Goal: Information Seeking & Learning: Learn about a topic

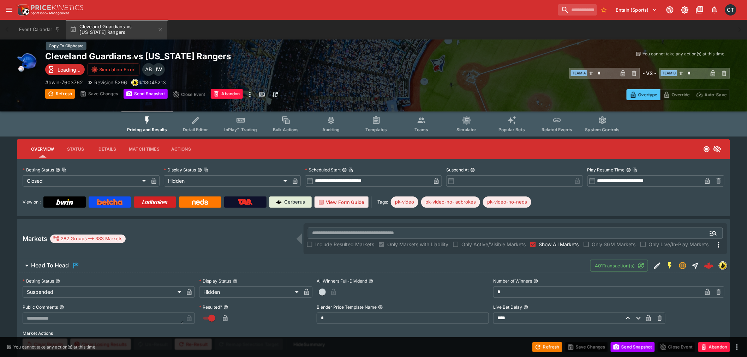
click at [72, 54] on h2 "Cleveland Guardians vs Texas Rangers" at bounding box center [216, 56] width 342 height 11
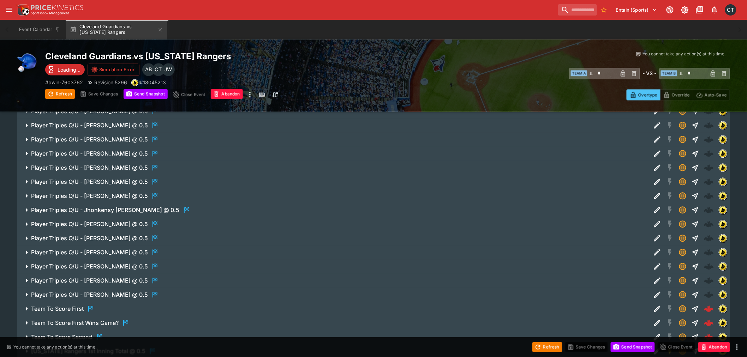
scroll to position [4083, 0]
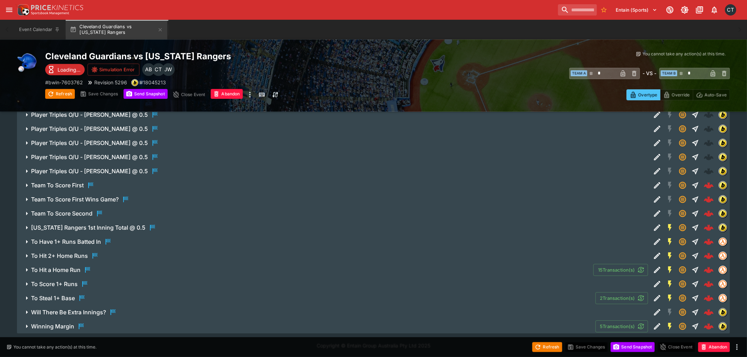
click at [85, 329] on icon "button" at bounding box center [81, 326] width 8 height 8
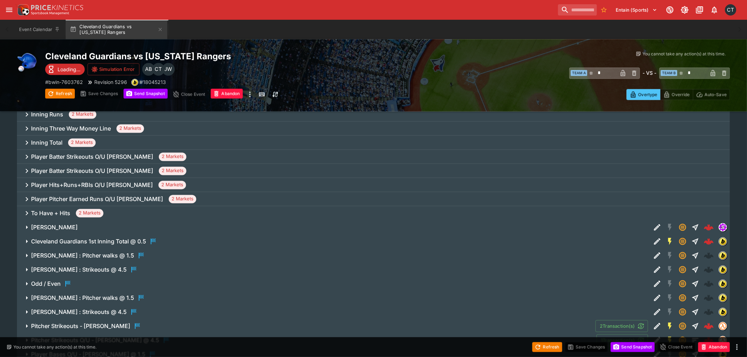
scroll to position [480, 0]
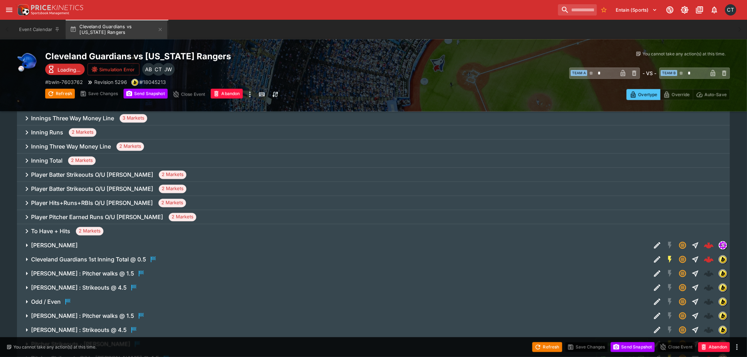
click at [62, 144] on h6 "Inning Three Way Money Line" at bounding box center [71, 146] width 80 height 7
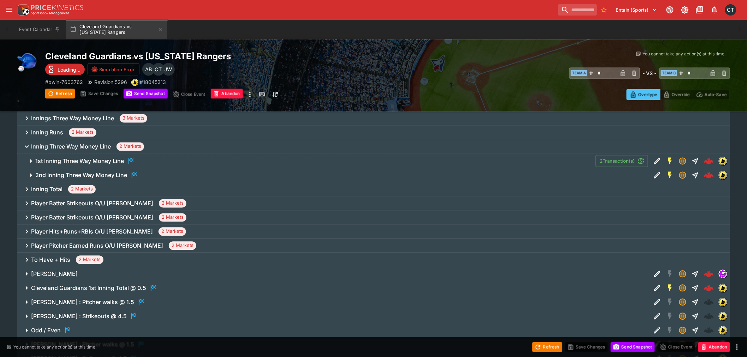
click at [62, 144] on h6 "Inning Three Way Money Line" at bounding box center [71, 146] width 80 height 7
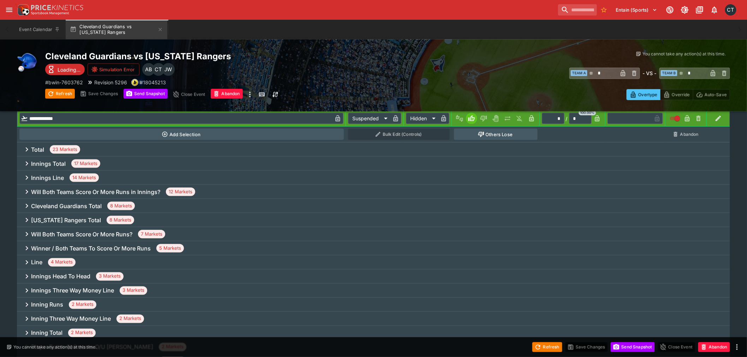
scroll to position [88, 0]
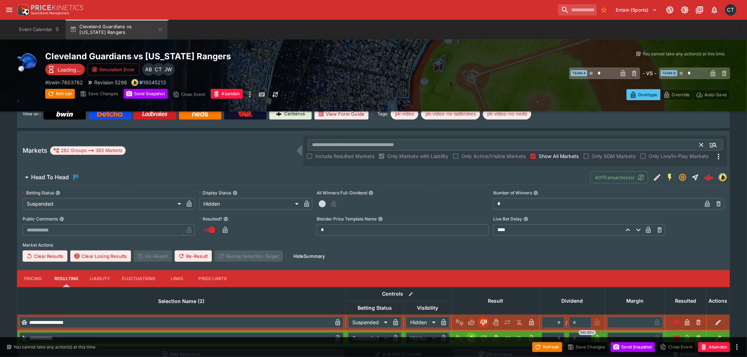
click at [355, 149] on input "text" at bounding box center [504, 144] width 392 height 11
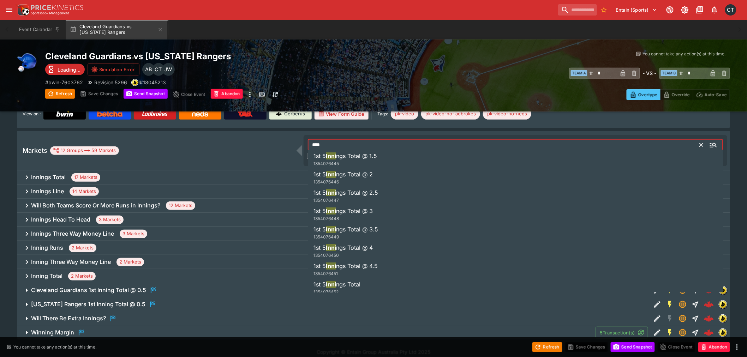
click at [47, 177] on h6 "Innings Total" at bounding box center [48, 177] width 35 height 7
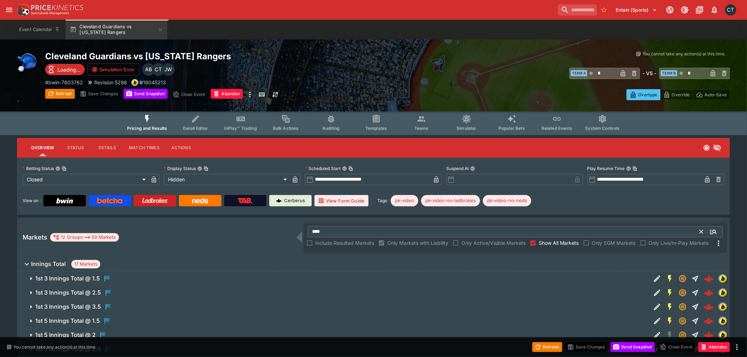
scroll to position [0, 0]
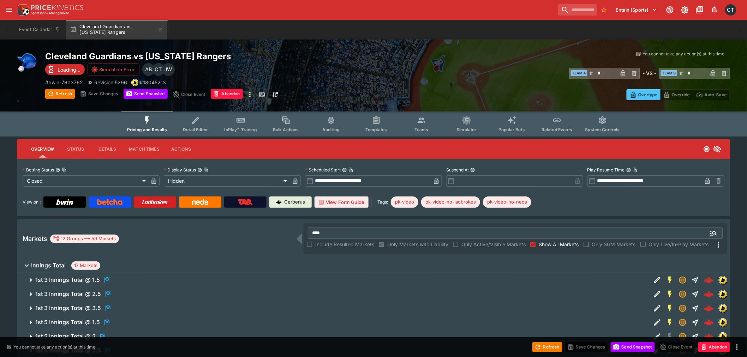
click at [555, 247] on span "Show All Markets" at bounding box center [558, 244] width 40 height 7
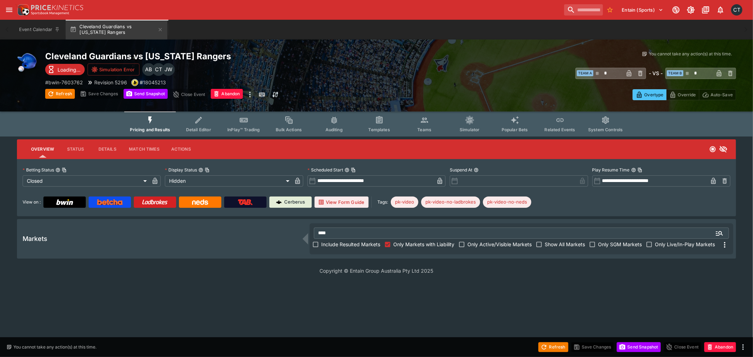
click at [336, 240] on label "Include Resulted Markets" at bounding box center [345, 244] width 70 height 11
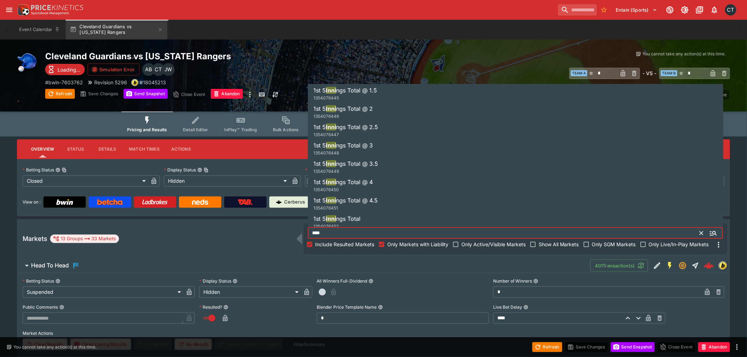
click at [341, 234] on input "****" at bounding box center [504, 233] width 392 height 11
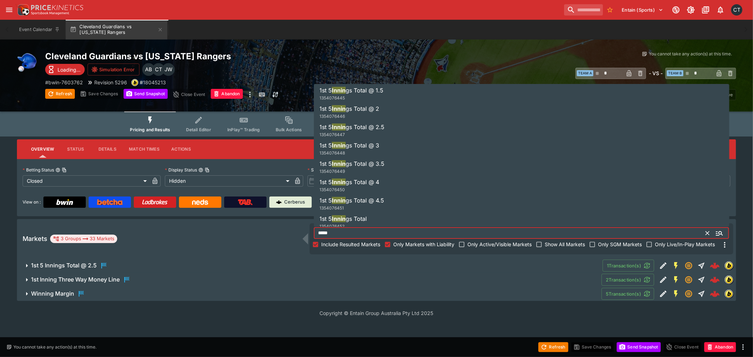
click at [150, 252] on div "Markets 3 Groups 33 Markets ***** ​ Include Resulted Markets Only Markets with …" at bounding box center [376, 239] width 719 height 40
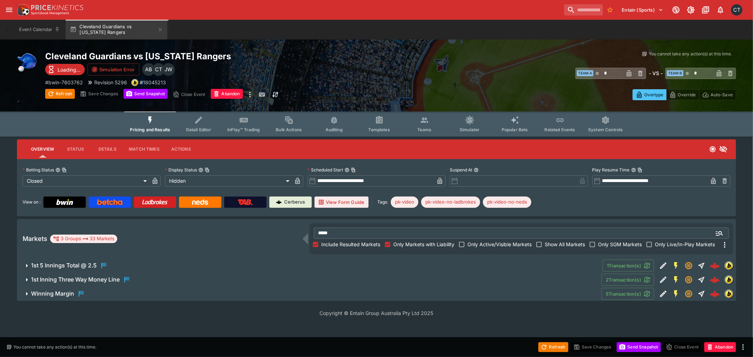
click at [84, 269] on h6 "1st 5 Innings Total @ 2.5" at bounding box center [64, 265] width 66 height 7
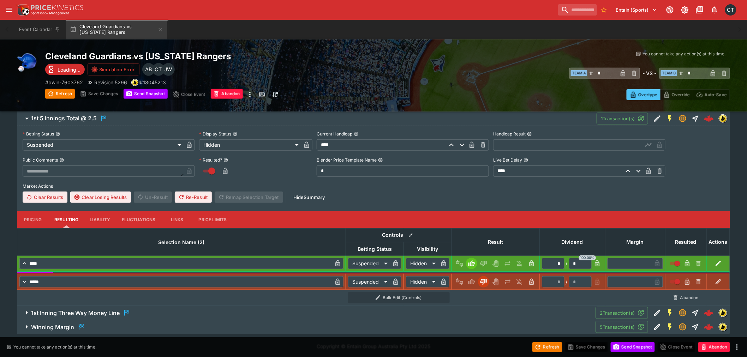
scroll to position [148, 0]
click at [135, 311] on span "1st Inning Three Way Money Line" at bounding box center [310, 312] width 559 height 8
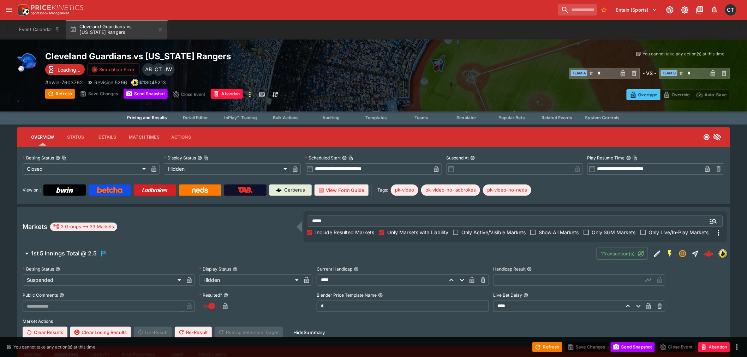
scroll to position [0, 0]
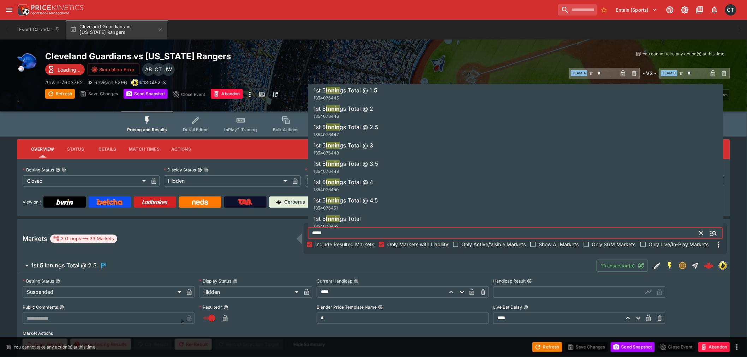
click at [364, 228] on input "*****" at bounding box center [504, 233] width 392 height 11
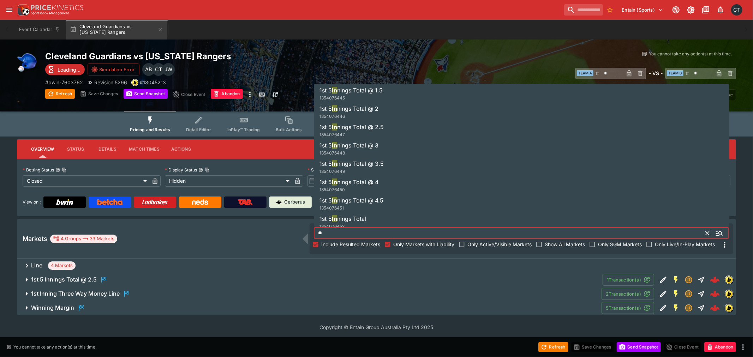
type input "**"
click at [127, 235] on div "Markets 4 Groups 33 Markets" at bounding box center [166, 239] width 287 height 8
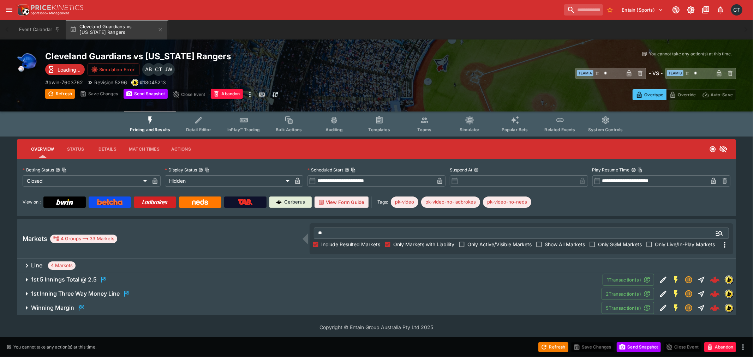
click at [80, 265] on div "Line 4 Markets" at bounding box center [376, 266] width 719 height 14
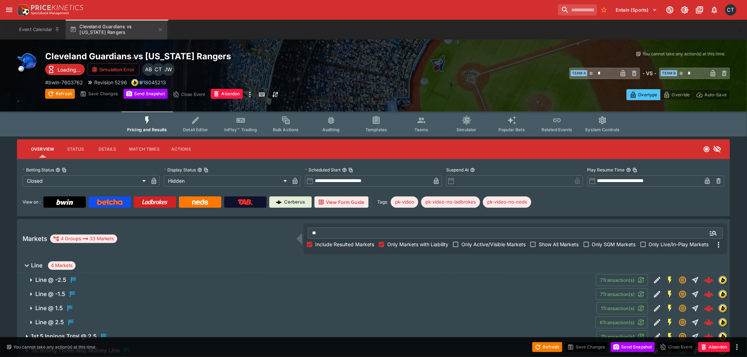
click at [80, 265] on span "Line 4 Markets" at bounding box center [377, 265] width 693 height 8
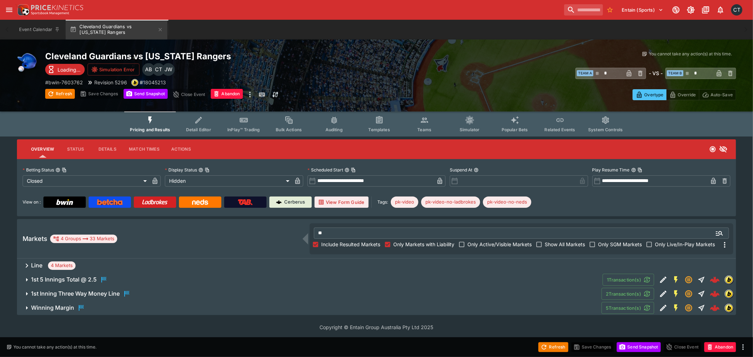
click at [80, 265] on div "Line 4 Markets" at bounding box center [376, 266] width 719 height 14
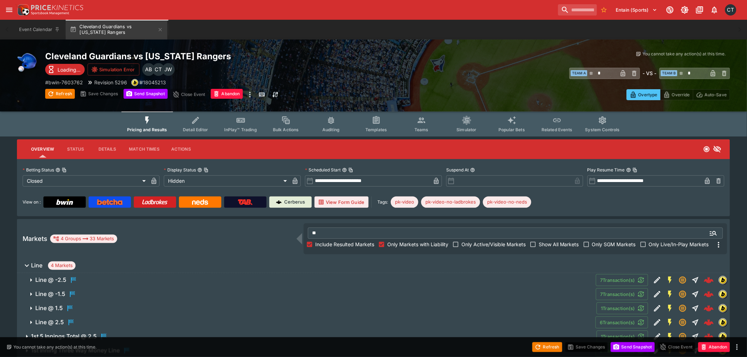
drag, startPoint x: 333, startPoint y: 230, endPoint x: 234, endPoint y: 223, distance: 99.1
click at [234, 223] on div "Markets 4 Groups 33 Markets ** ​ Include Resulted Markets Only Markets with Lia…" at bounding box center [373, 239] width 713 height 40
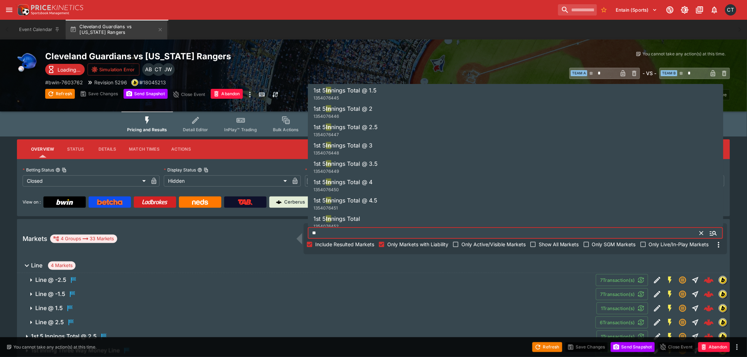
click at [699, 230] on icon "Clear" at bounding box center [701, 233] width 7 height 7
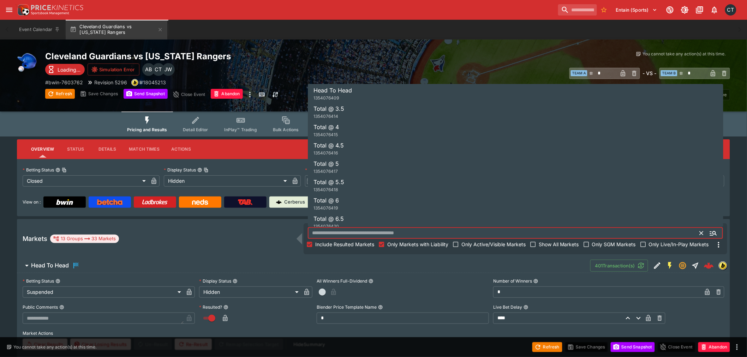
click at [345, 230] on input "text" at bounding box center [504, 233] width 392 height 11
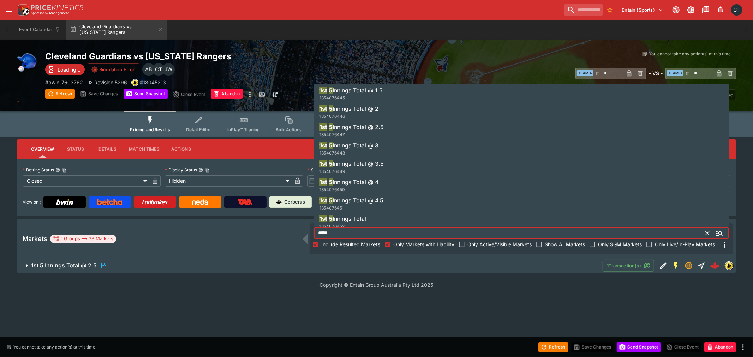
click at [185, 240] on div "Markets 1 Groups 33 Markets" at bounding box center [166, 239] width 287 height 8
drag, startPoint x: 344, startPoint y: 235, endPoint x: 233, endPoint y: 229, distance: 111.3
click at [233, 229] on div "Markets 1 Groups 33 Markets ***** ​ Include Resulted Markets Only Markets with …" at bounding box center [376, 239] width 719 height 40
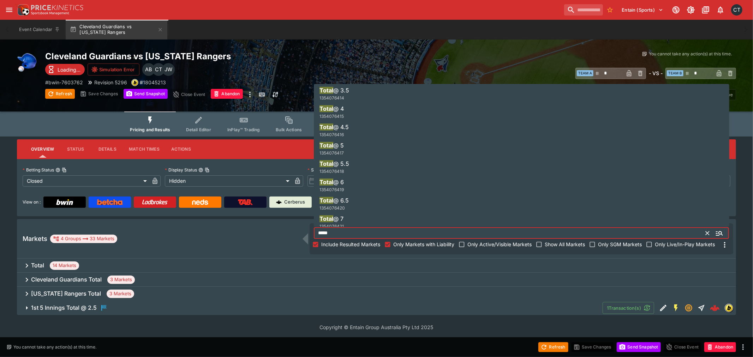
type input "*****"
click at [213, 243] on div "Markets 4 Groups 33 Markets ***** ​ Include Resulted Markets Only Markets with …" at bounding box center [376, 239] width 719 height 40
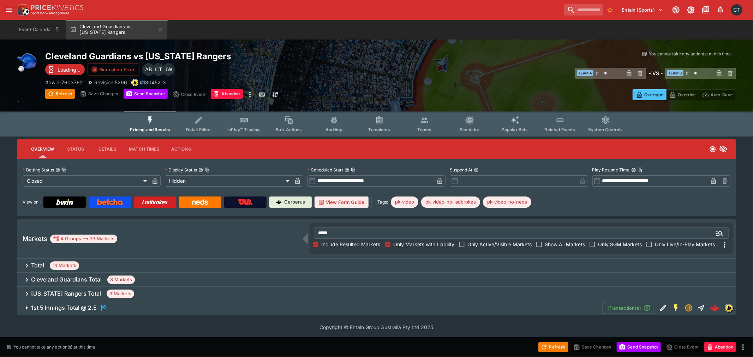
click at [132, 265] on div "Total 14 Markets" at bounding box center [376, 266] width 719 height 14
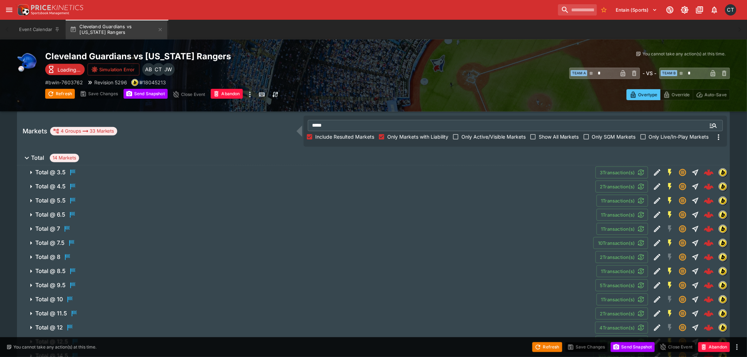
scroll to position [179, 0]
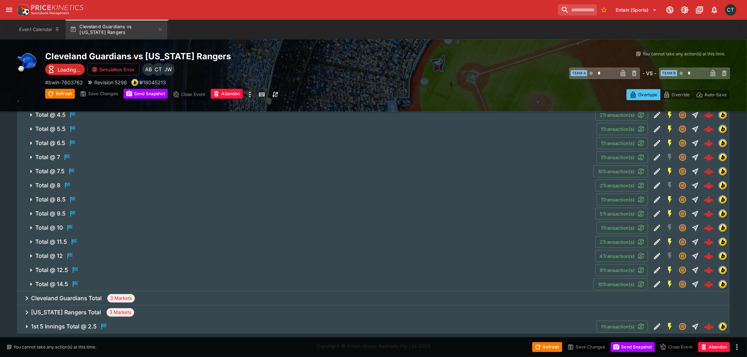
click at [65, 226] on div "Total @ 10" at bounding box center [54, 228] width 39 height 8
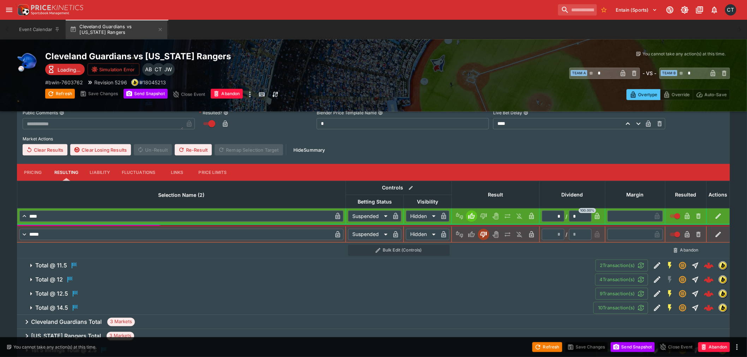
scroll to position [336, 0]
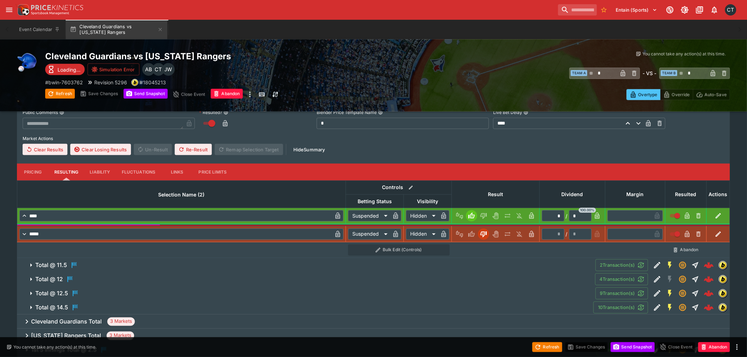
click at [59, 306] on h6 "Total @ 14.5" at bounding box center [51, 307] width 33 height 7
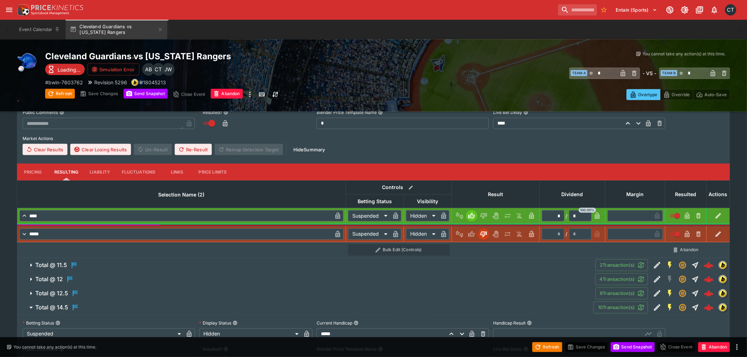
scroll to position [493, 0]
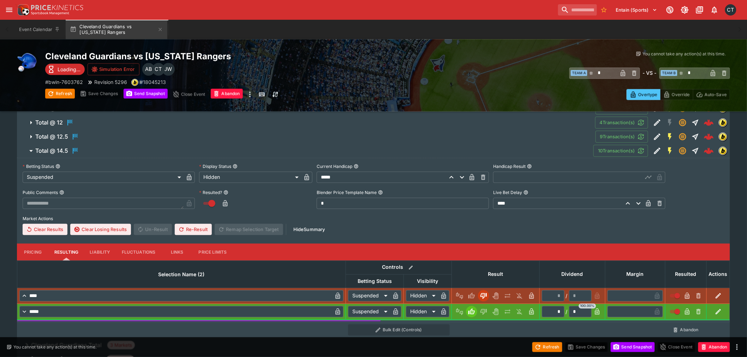
click at [77, 133] on icon "button" at bounding box center [75, 137] width 8 height 8
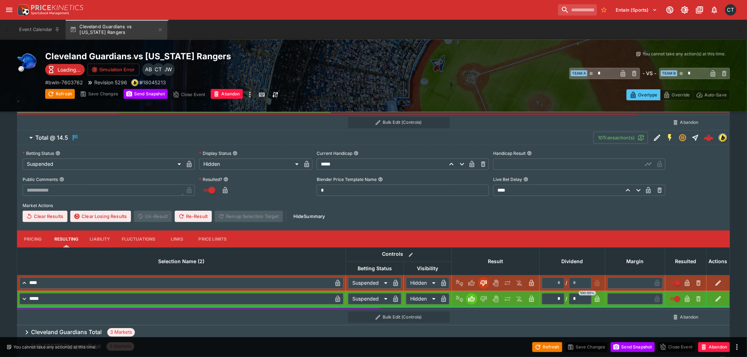
scroll to position [723, 0]
